Goal: Information Seeking & Learning: Learn about a topic

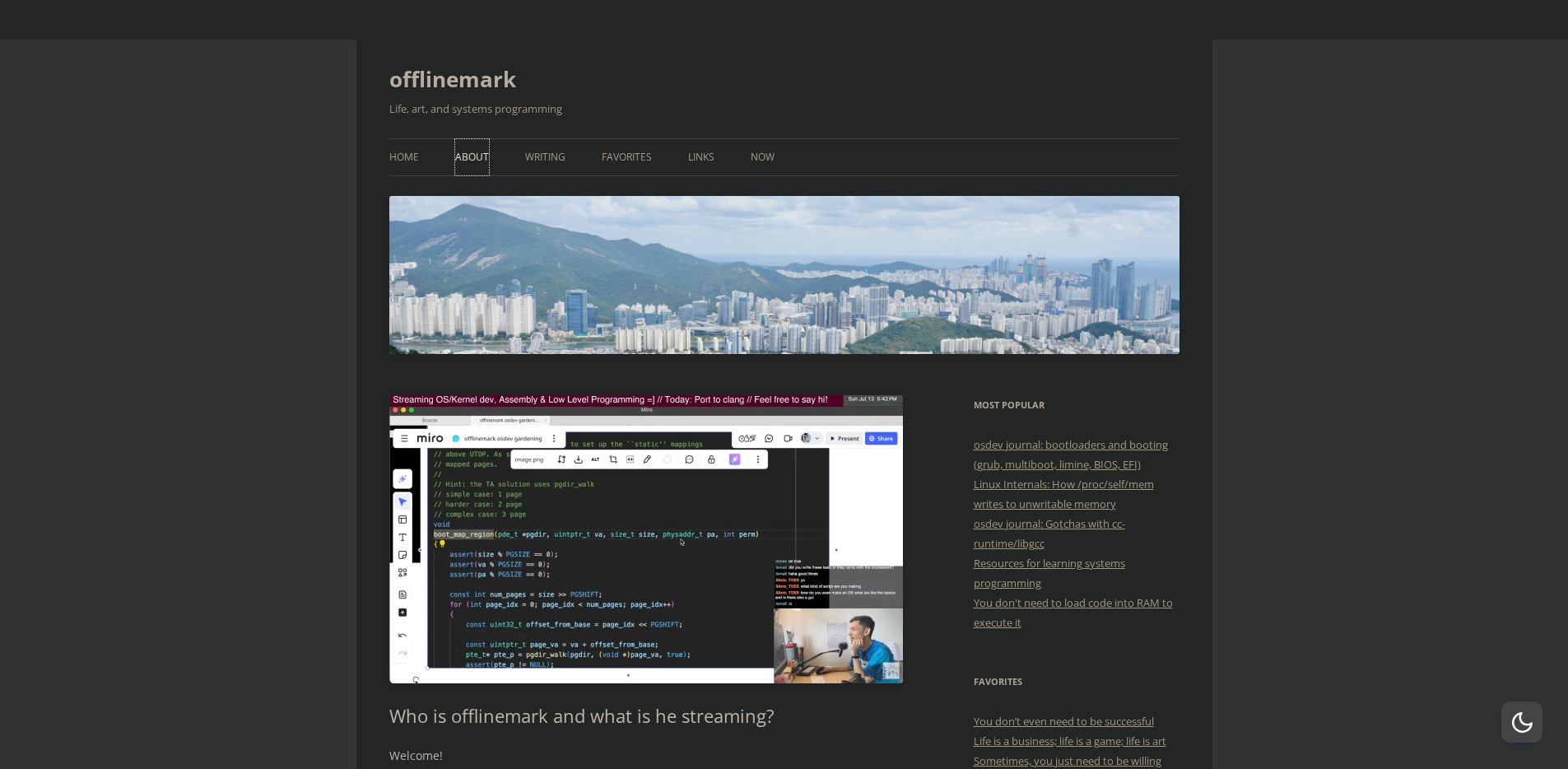
click at [482, 156] on link "About" at bounding box center [472, 157] width 34 height 36
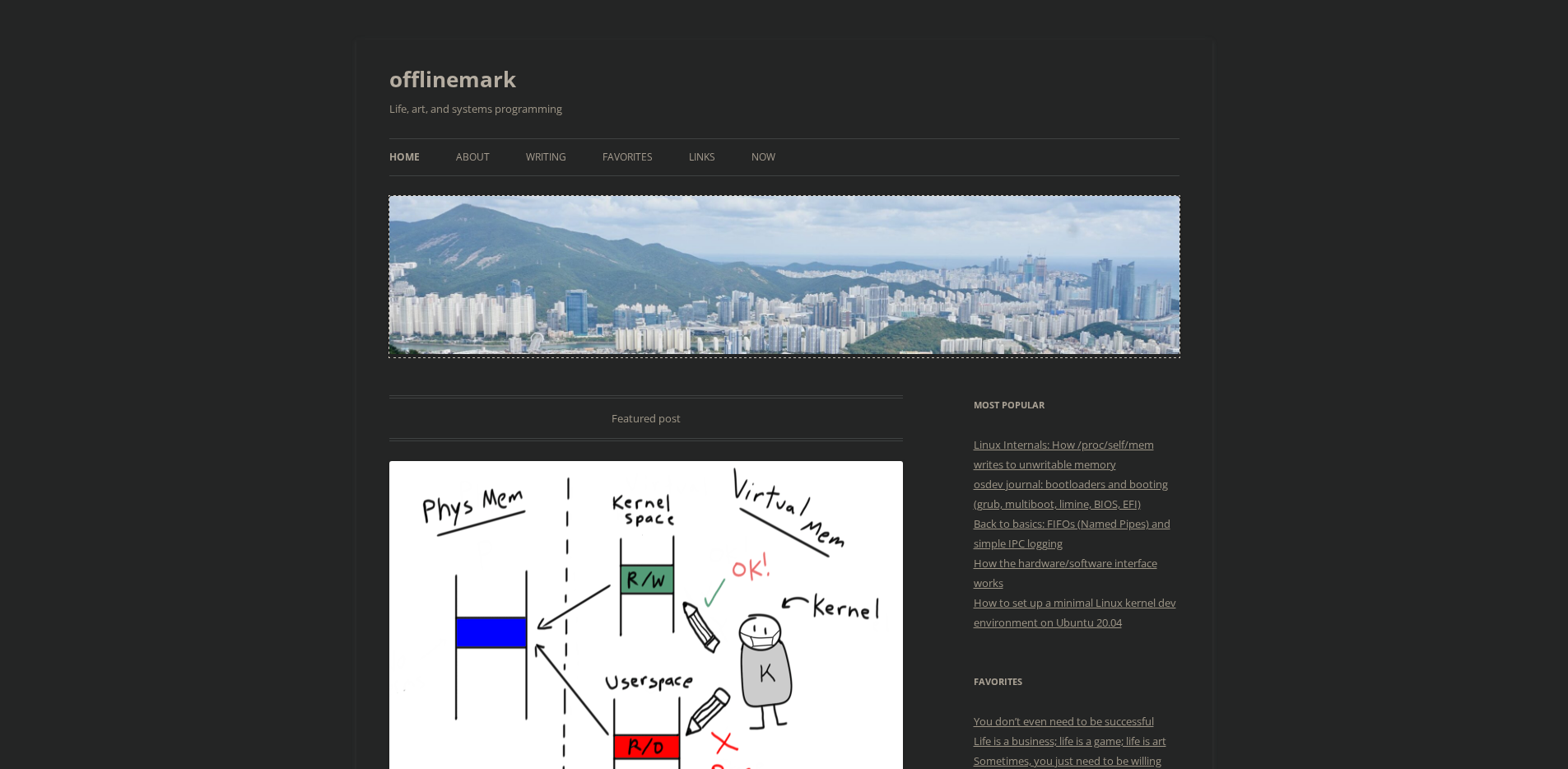
click at [699, 264] on img at bounding box center [785, 275] width 791 height 158
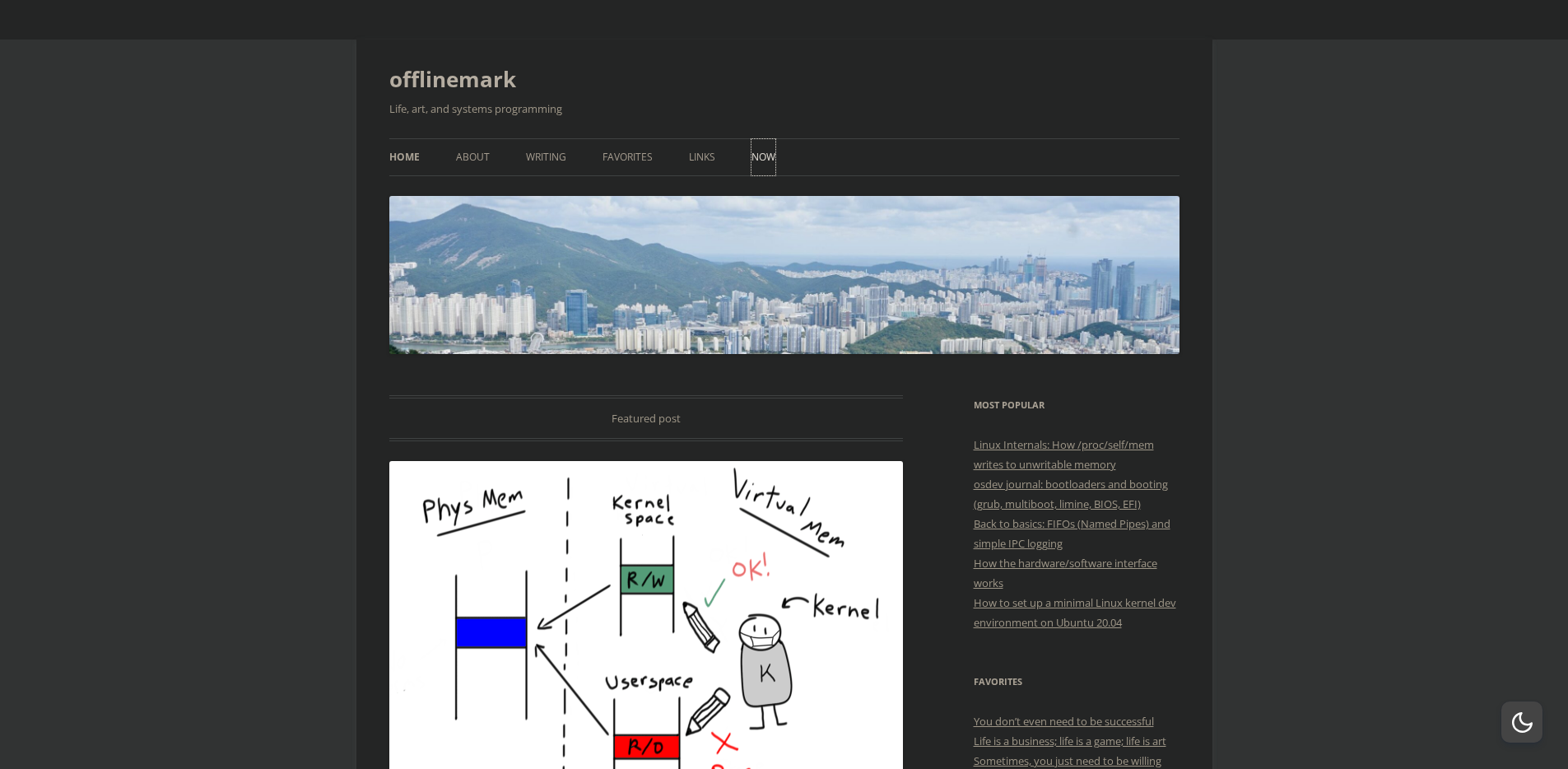
click at [756, 159] on link "Now" at bounding box center [763, 157] width 24 height 36
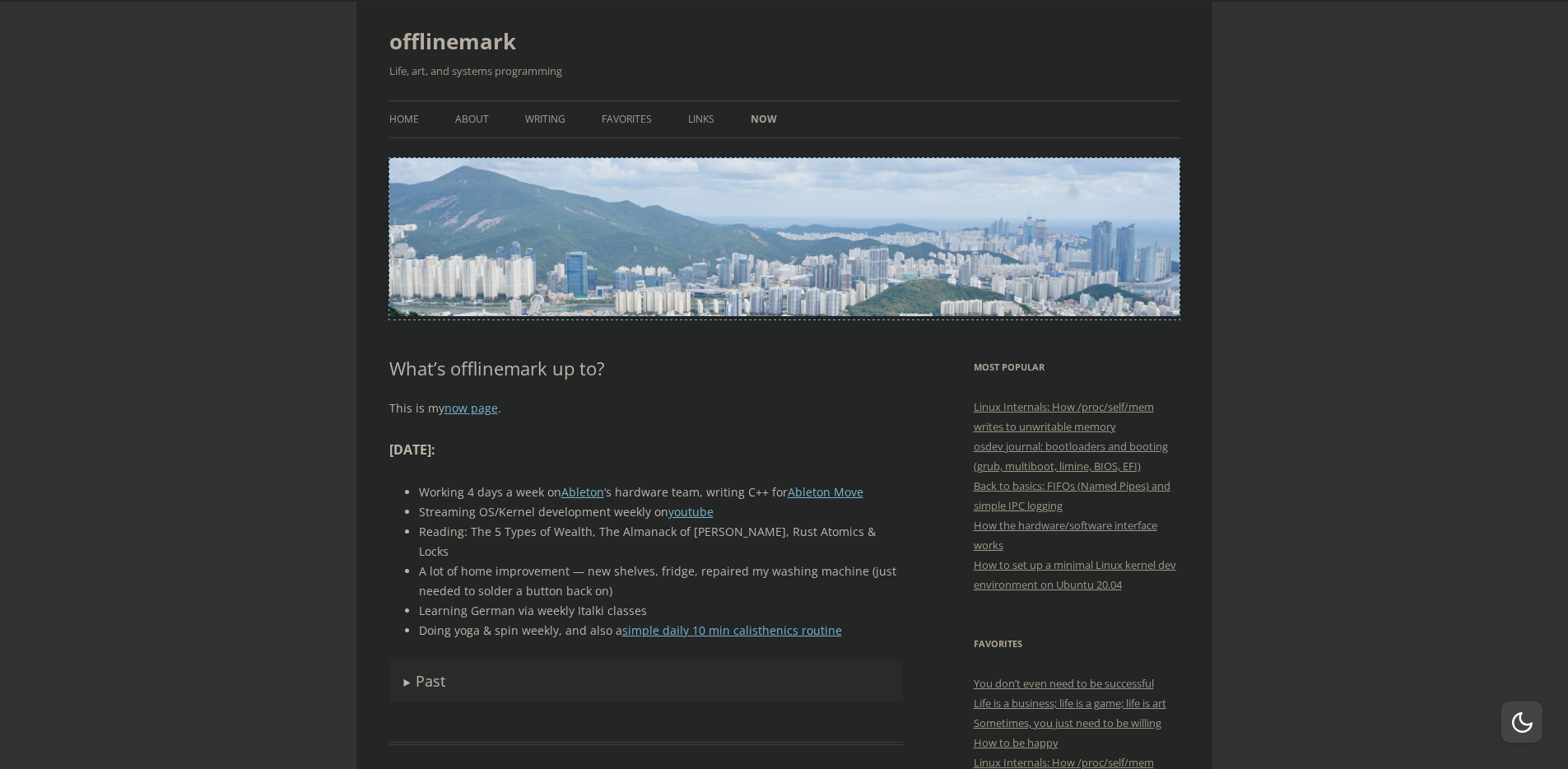
scroll to position [44, 0]
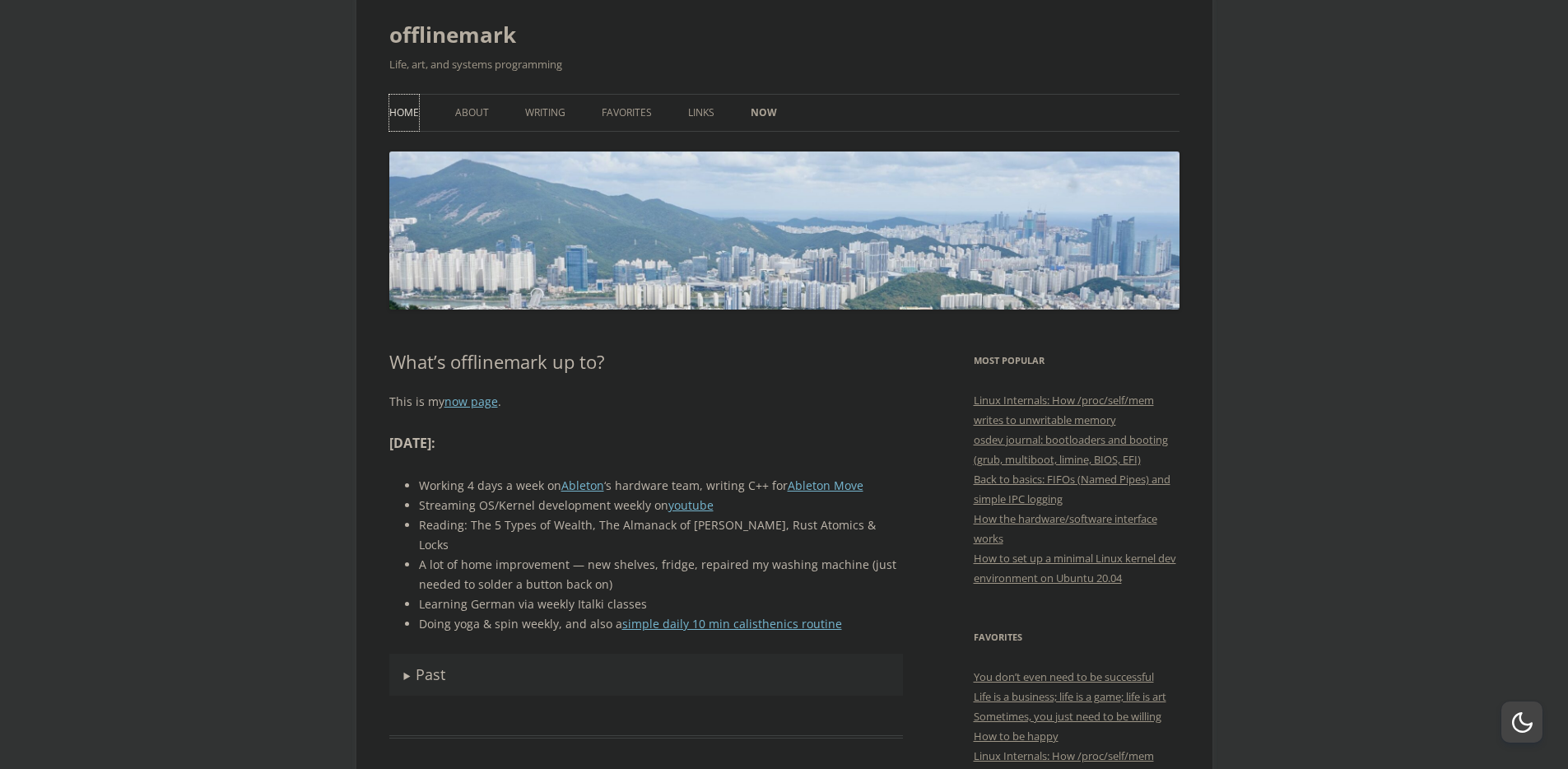
click at [408, 103] on link "Home" at bounding box center [404, 113] width 30 height 36
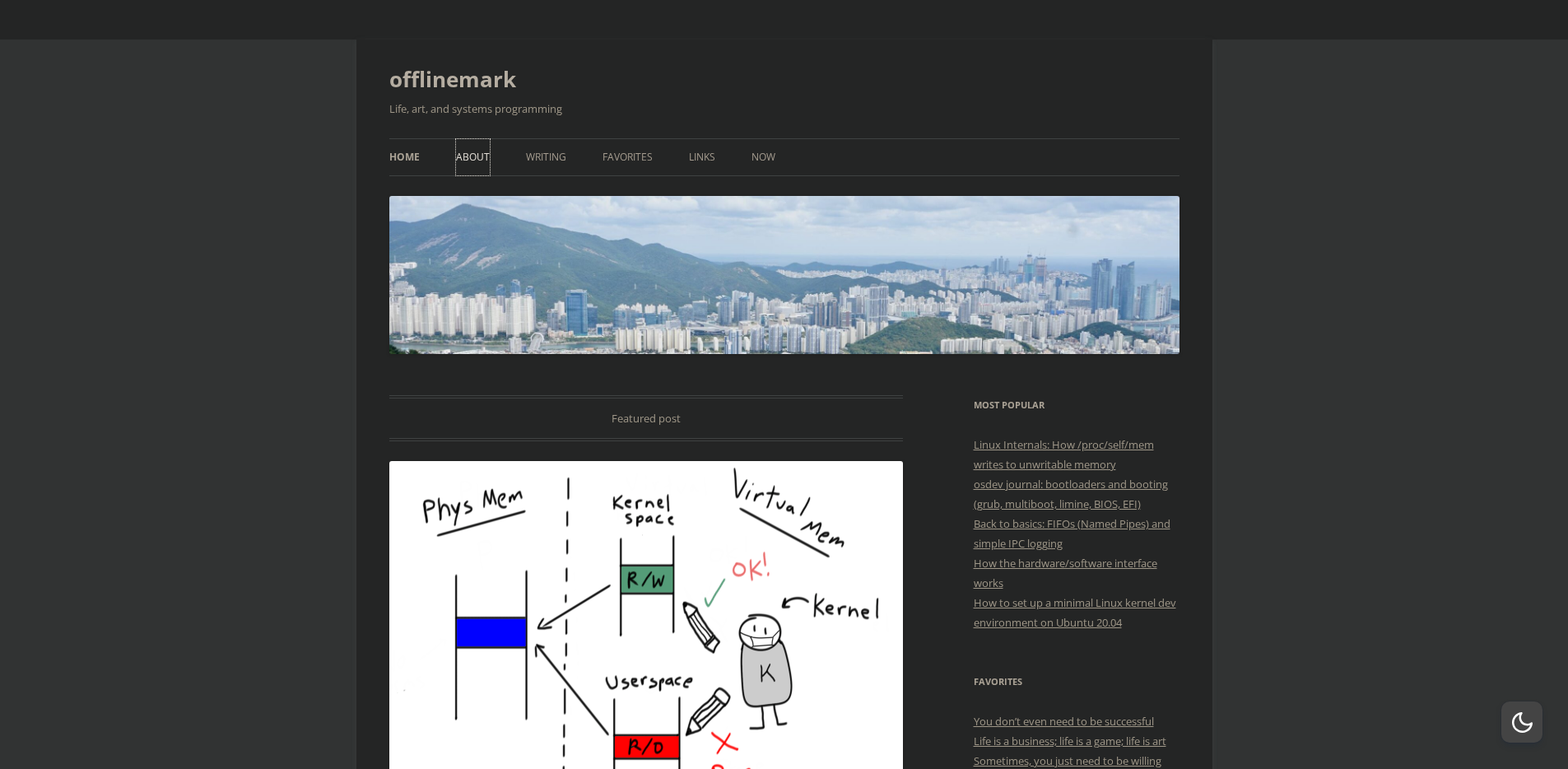
click at [462, 166] on link "About" at bounding box center [473, 157] width 34 height 36
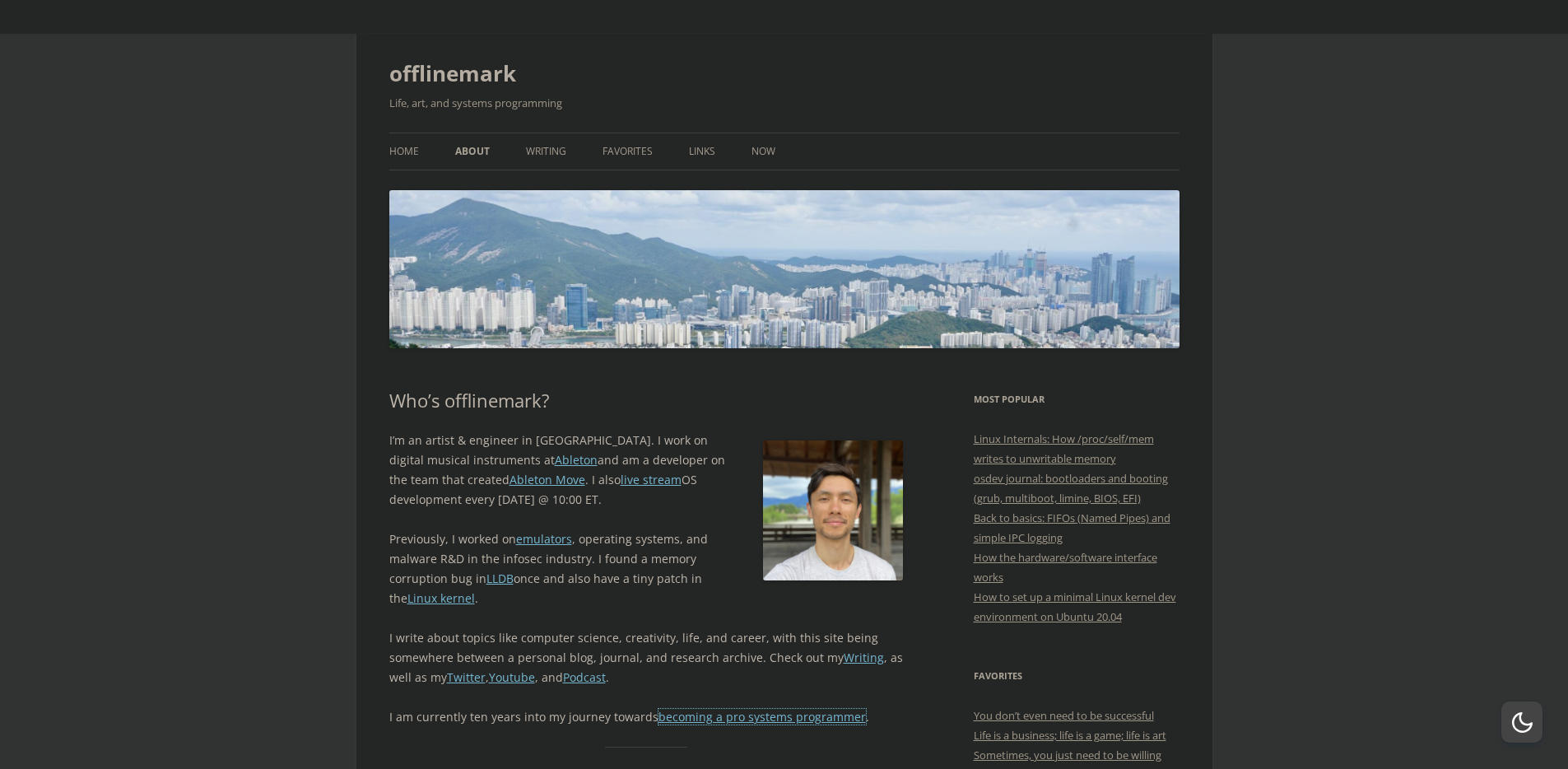
scroll to position [7, 0]
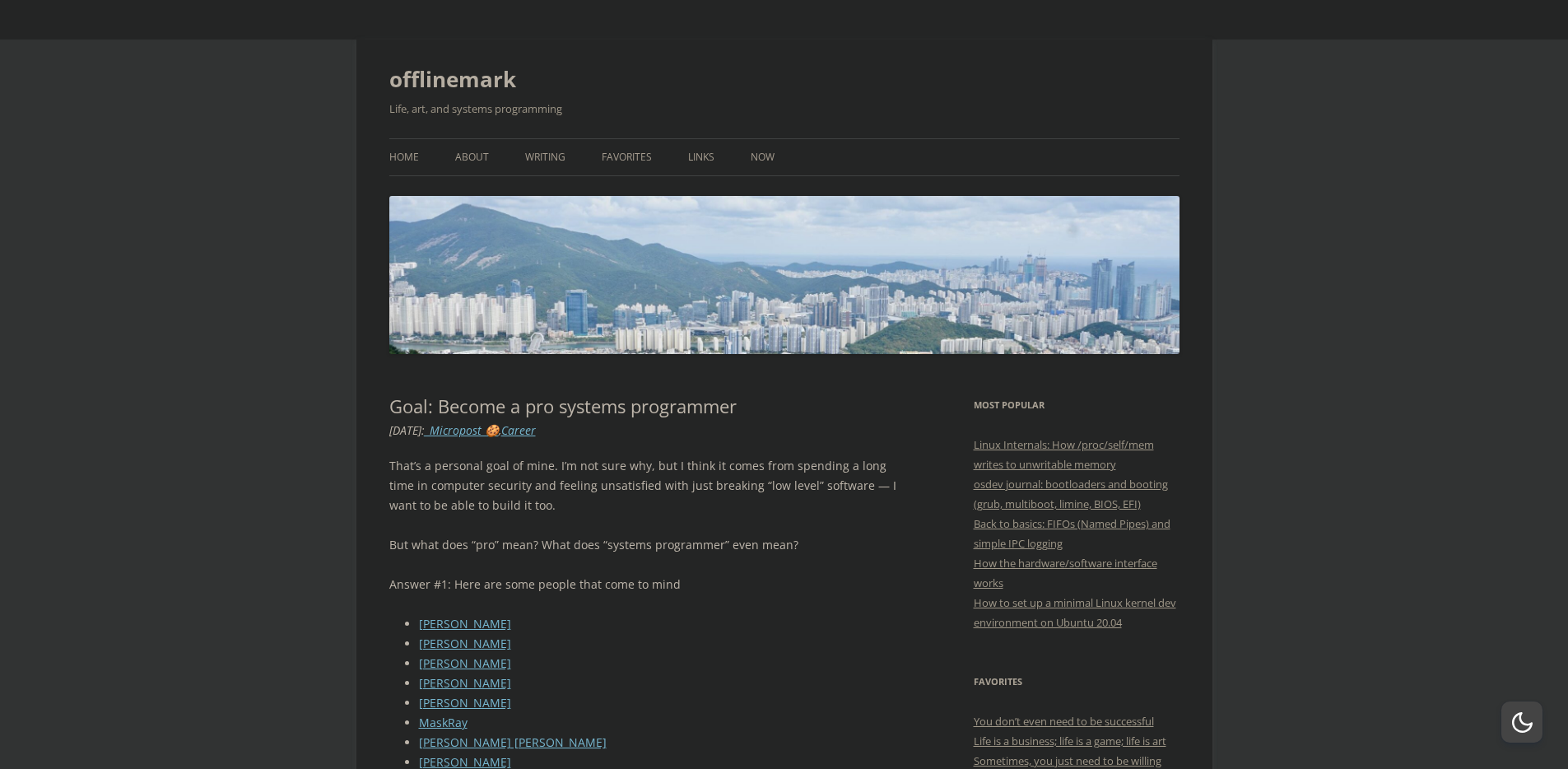
scroll to position [375, 0]
